Goal: Find contact information: Find contact information

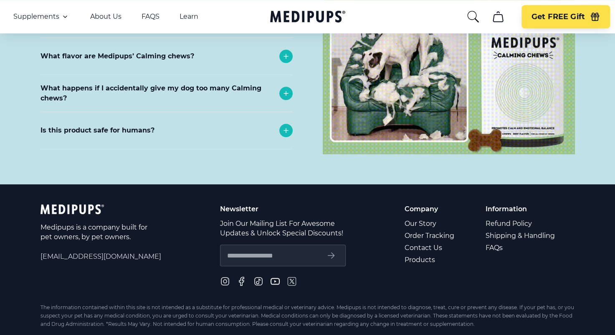
scroll to position [3736, 0]
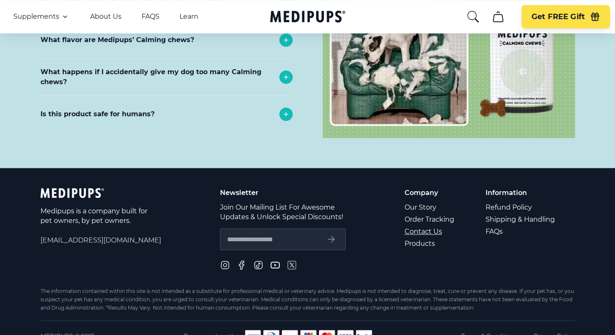
click at [425, 226] on link "Contact Us" at bounding box center [429, 232] width 51 height 12
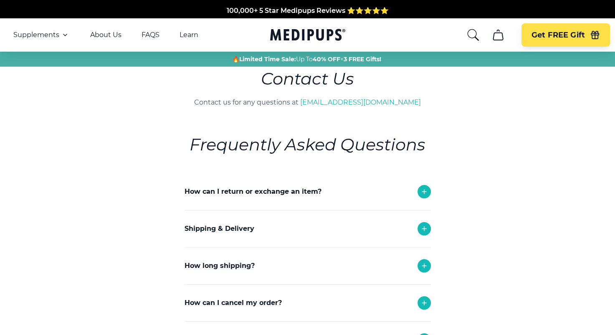
scroll to position [167, 0]
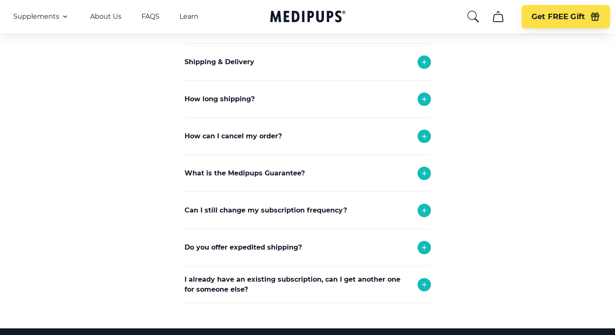
click at [419, 171] on icon at bounding box center [424, 174] width 10 height 10
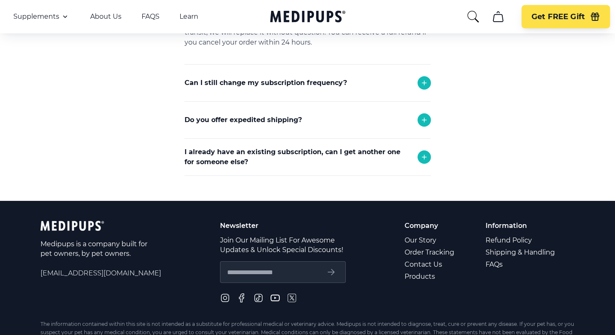
scroll to position [334, 0]
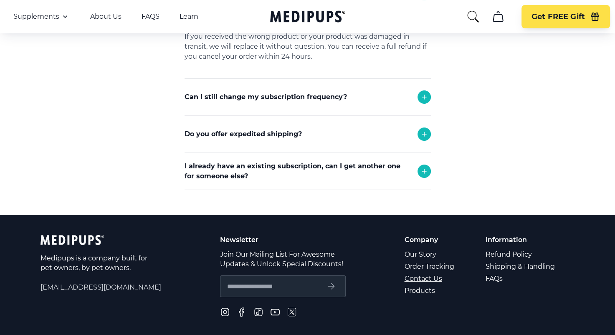
click at [419, 275] on link "Contact Us" at bounding box center [429, 279] width 51 height 12
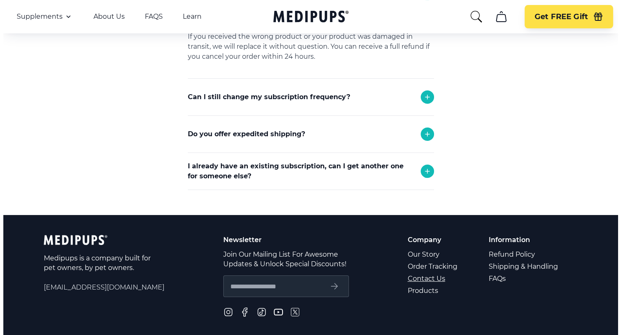
scroll to position [0, 0]
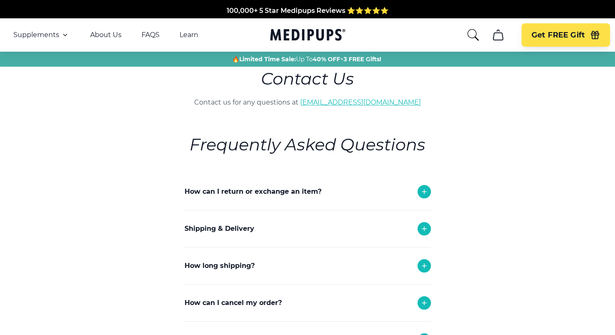
click at [327, 104] on link "[EMAIL_ADDRESS][DOMAIN_NAME]" at bounding box center [360, 102] width 121 height 8
click at [337, 98] on link "[EMAIL_ADDRESS][DOMAIN_NAME]" at bounding box center [360, 102] width 121 height 8
click at [151, 35] on link "FAQS" at bounding box center [150, 35] width 18 height 8
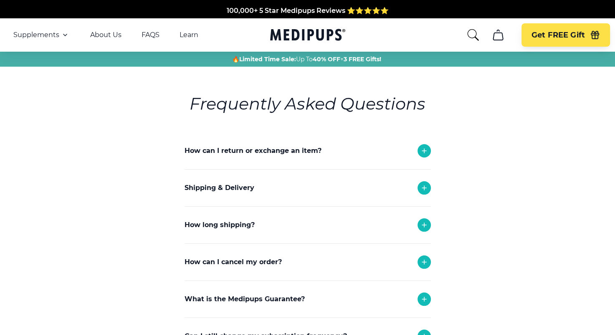
click at [469, 37] on icon "search" at bounding box center [472, 34] width 13 height 13
